Goal: Task Accomplishment & Management: Complete application form

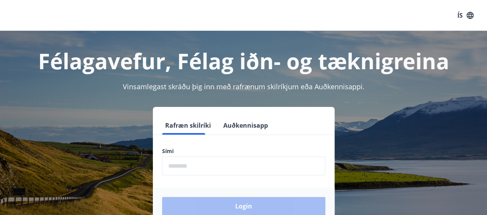
click at [228, 168] on input "phone" at bounding box center [243, 166] width 163 height 19
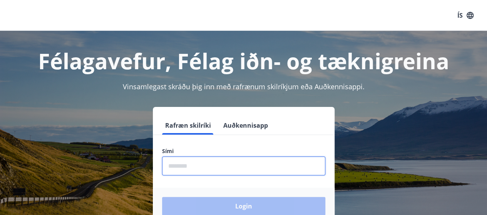
type input "********"
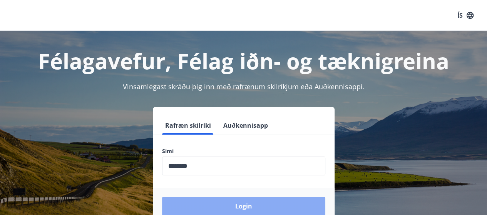
click at [258, 209] on button "Login" at bounding box center [243, 206] width 163 height 18
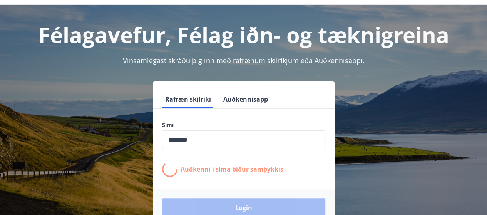
scroll to position [39, 0]
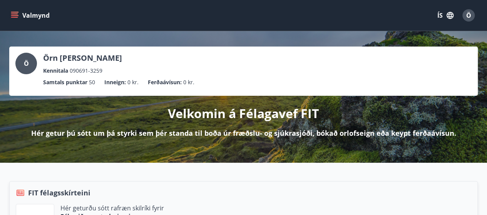
click at [18, 16] on button "Valmynd" at bounding box center [31, 15] width 44 height 14
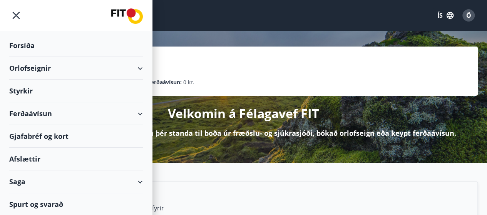
click at [28, 91] on div "Styrkir" at bounding box center [76, 91] width 134 height 23
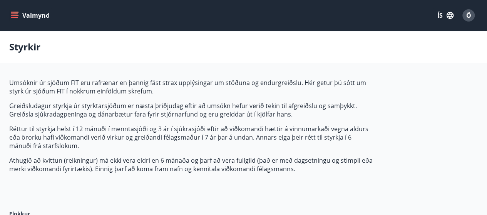
type input "***"
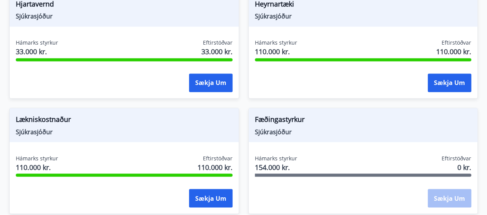
scroll to position [655, 0]
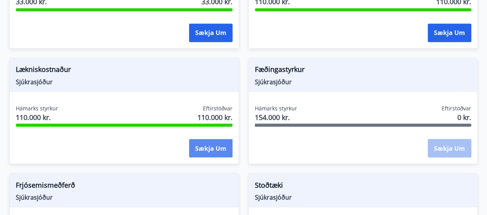
click at [209, 148] on button "Sækja um" at bounding box center [211, 148] width 44 height 18
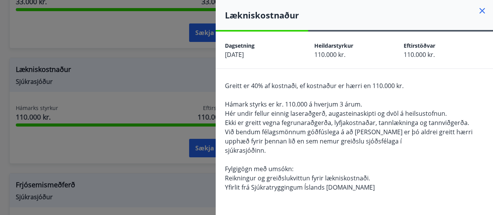
click at [147, 87] on div at bounding box center [246, 107] width 493 height 215
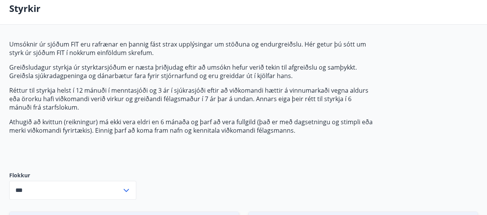
scroll to position [0, 0]
